Goal: Information Seeking & Learning: Learn about a topic

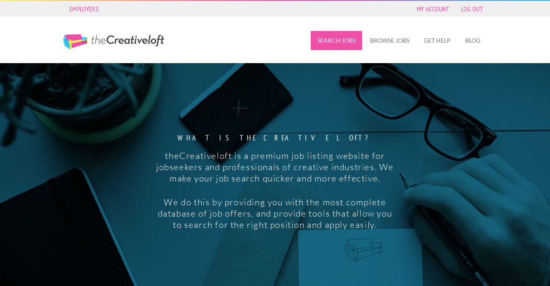
click at [335, 40] on link "Search Jobs" at bounding box center [336, 40] width 51 height 19
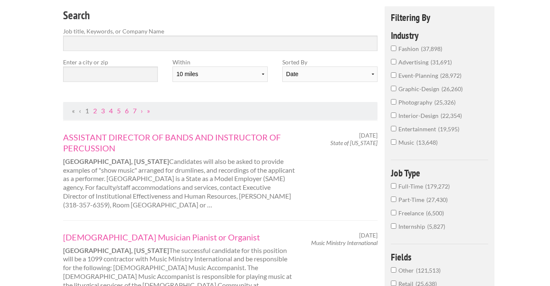
scroll to position [75, 0]
click at [134, 73] on input "text" at bounding box center [110, 73] width 95 height 15
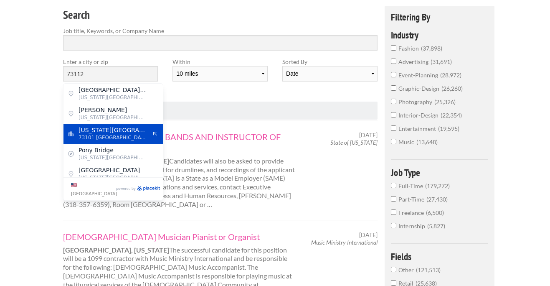
click at [116, 131] on span "Oklahoma City" at bounding box center [113, 130] width 68 height 8
type input "Oklahoma City"
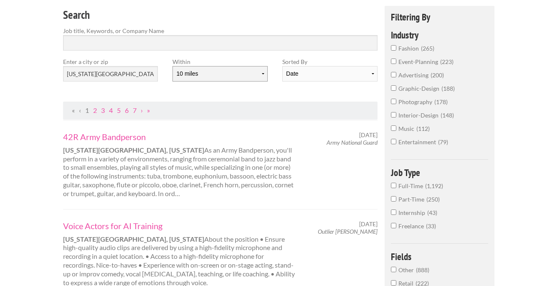
click at [233, 76] on select "10 miles 20 miles 50 miles 100 miles 200 miles 300 miles 400 miles 500 miles" at bounding box center [219, 73] width 95 height 15
select select "50"
click at [172, 66] on select "10 miles 20 miles 50 miles 100 miles 200 miles 300 miles 400 miles 500 miles" at bounding box center [219, 73] width 95 height 15
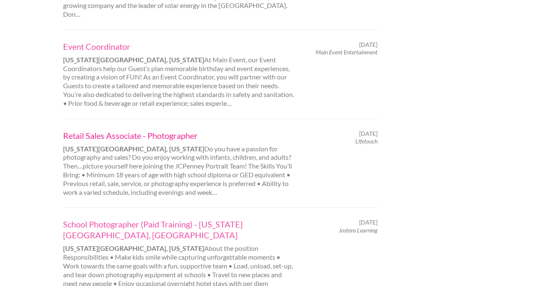
scroll to position [870, 0]
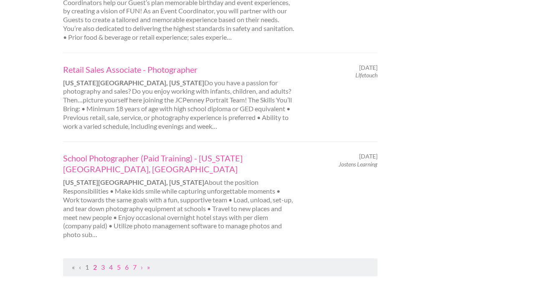
click at [94, 263] on link "2" at bounding box center [95, 267] width 4 height 8
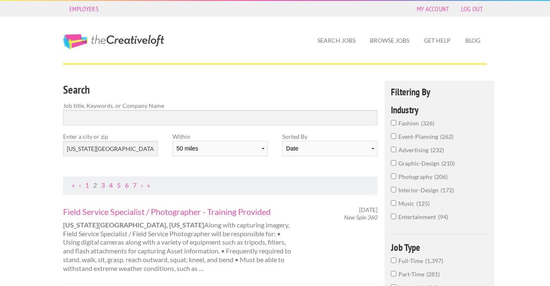
drag, startPoint x: 131, startPoint y: 193, endPoint x: 385, endPoint y: 4, distance: 316.9
